Goal: Navigation & Orientation: Find specific page/section

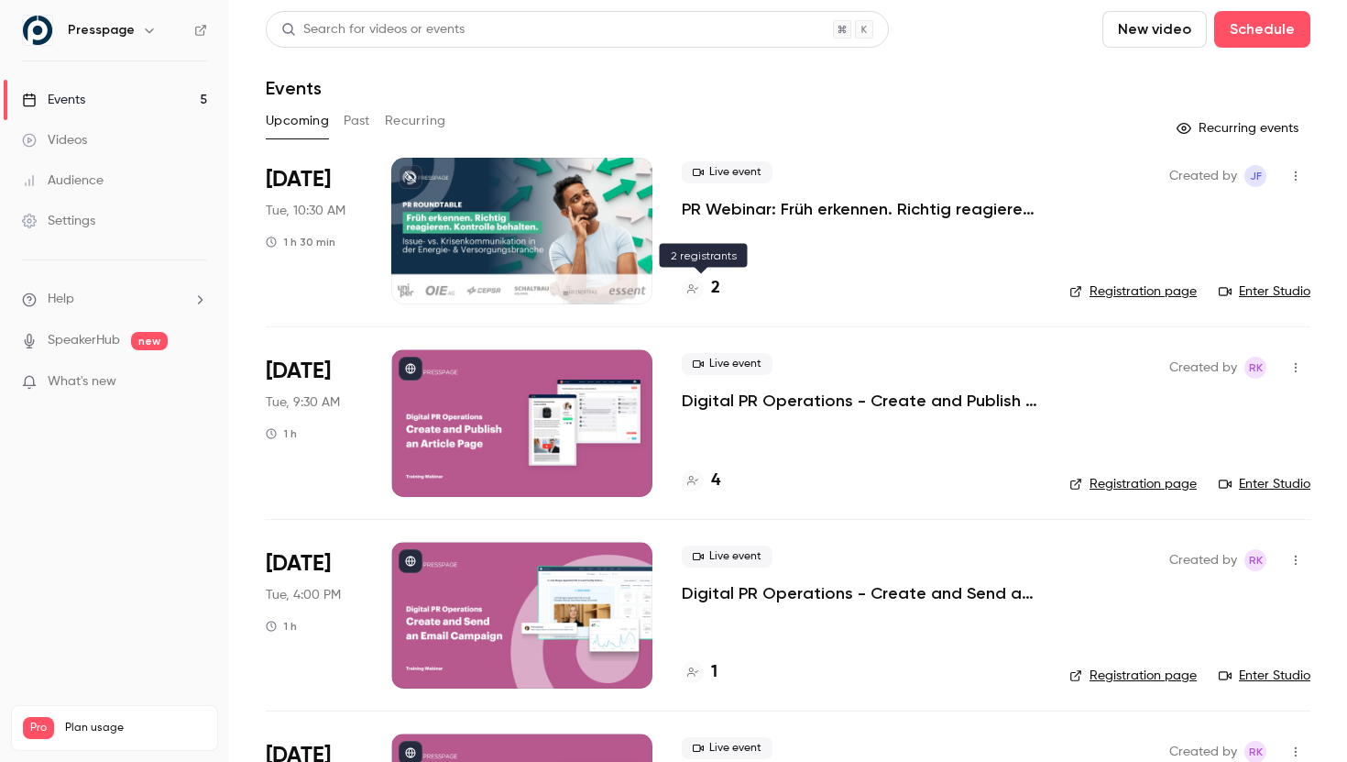
click at [695, 288] on icon at bounding box center [692, 288] width 11 height 9
click at [1301, 285] on link "Enter Studio" at bounding box center [1265, 291] width 92 height 18
